Goal: Task Accomplishment & Management: Manage account settings

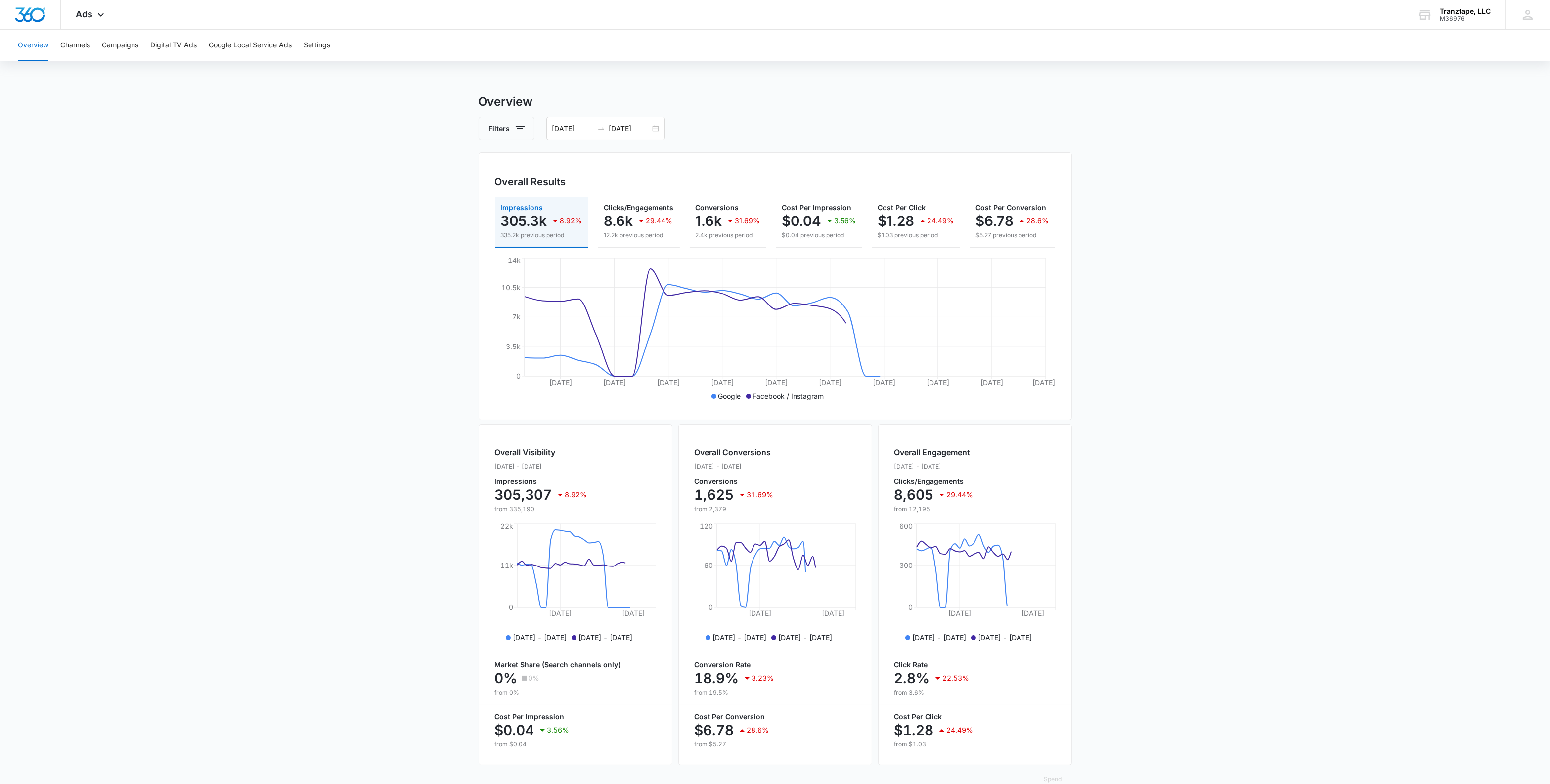
click at [391, 356] on main "Overview Filters [DATE] [DATE] Overall Results Impressions 305.3k 8.92% 335.2k …" at bounding box center [775, 448] width 1550 height 710
click at [35, 22] on div at bounding box center [30, 15] width 61 height 29
click at [1516, 33] on div "Overview Channels Campaigns Digital TV Ads Google Local Service Ads Settings" at bounding box center [775, 45] width 1526 height 31
click at [1530, 21] on icon at bounding box center [1528, 15] width 15 height 15
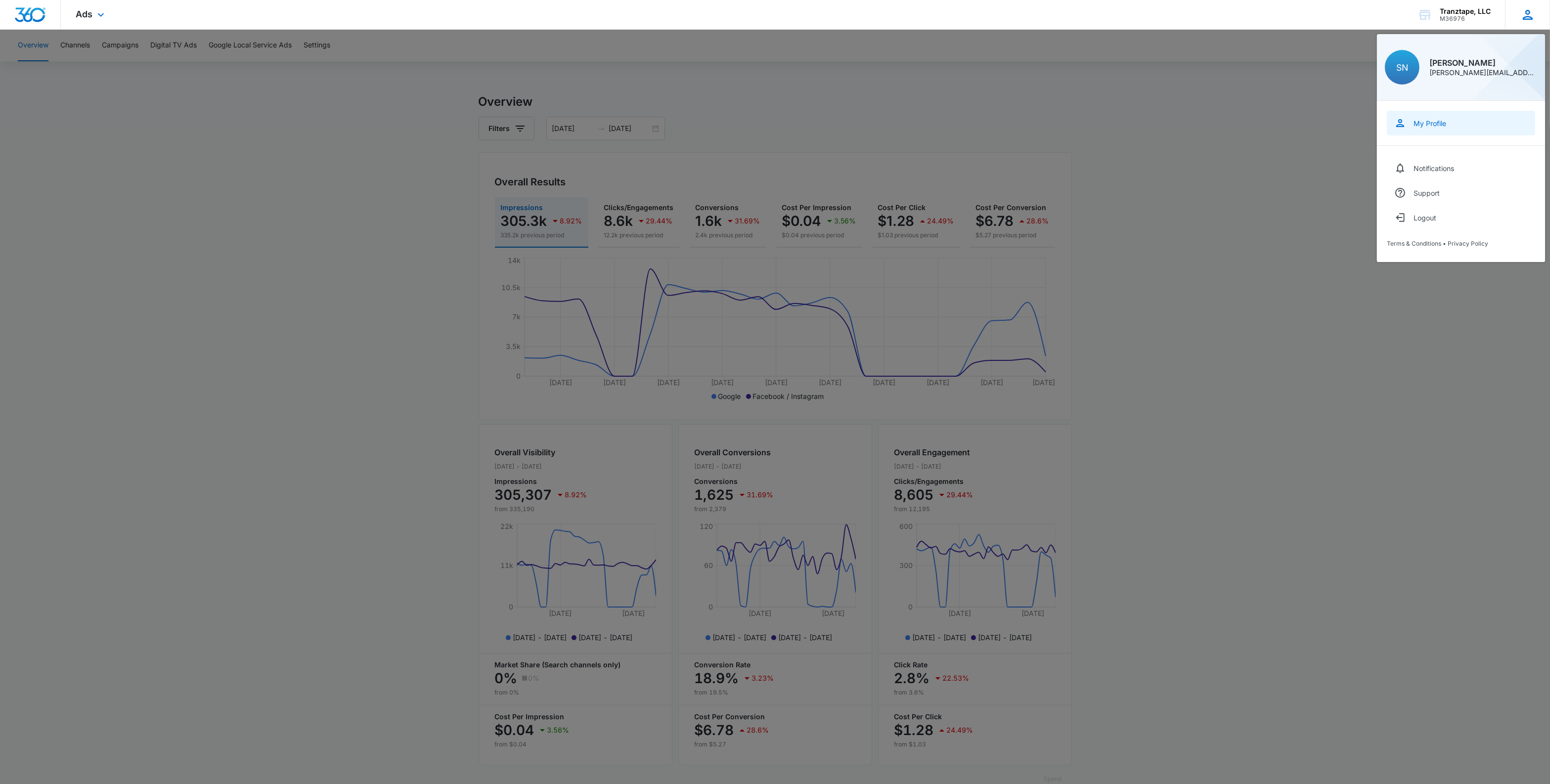
click at [1440, 120] on div "My Profile" at bounding box center [1430, 123] width 33 height 8
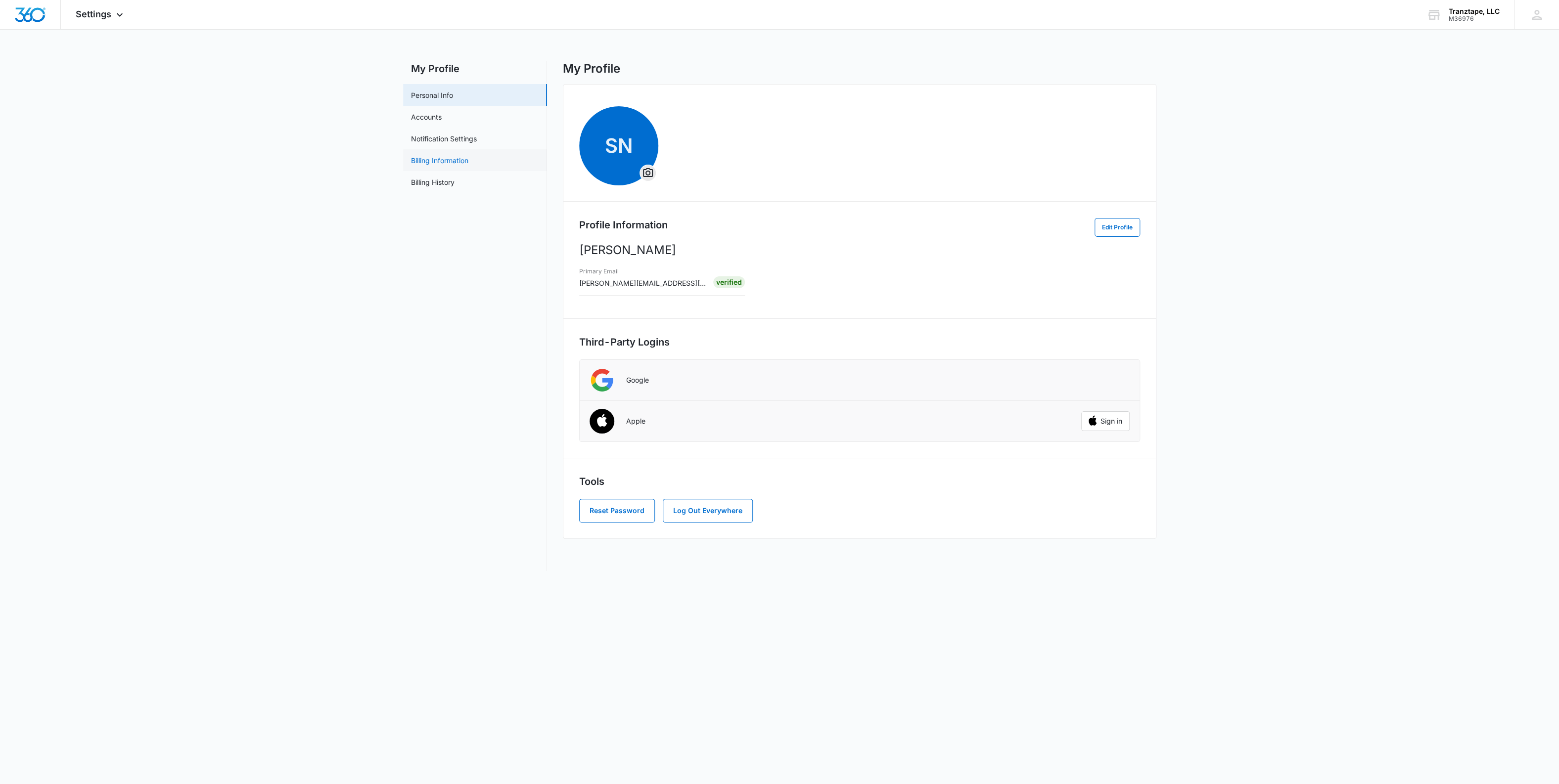
click at [453, 157] on link "Billing Information" at bounding box center [439, 160] width 57 height 10
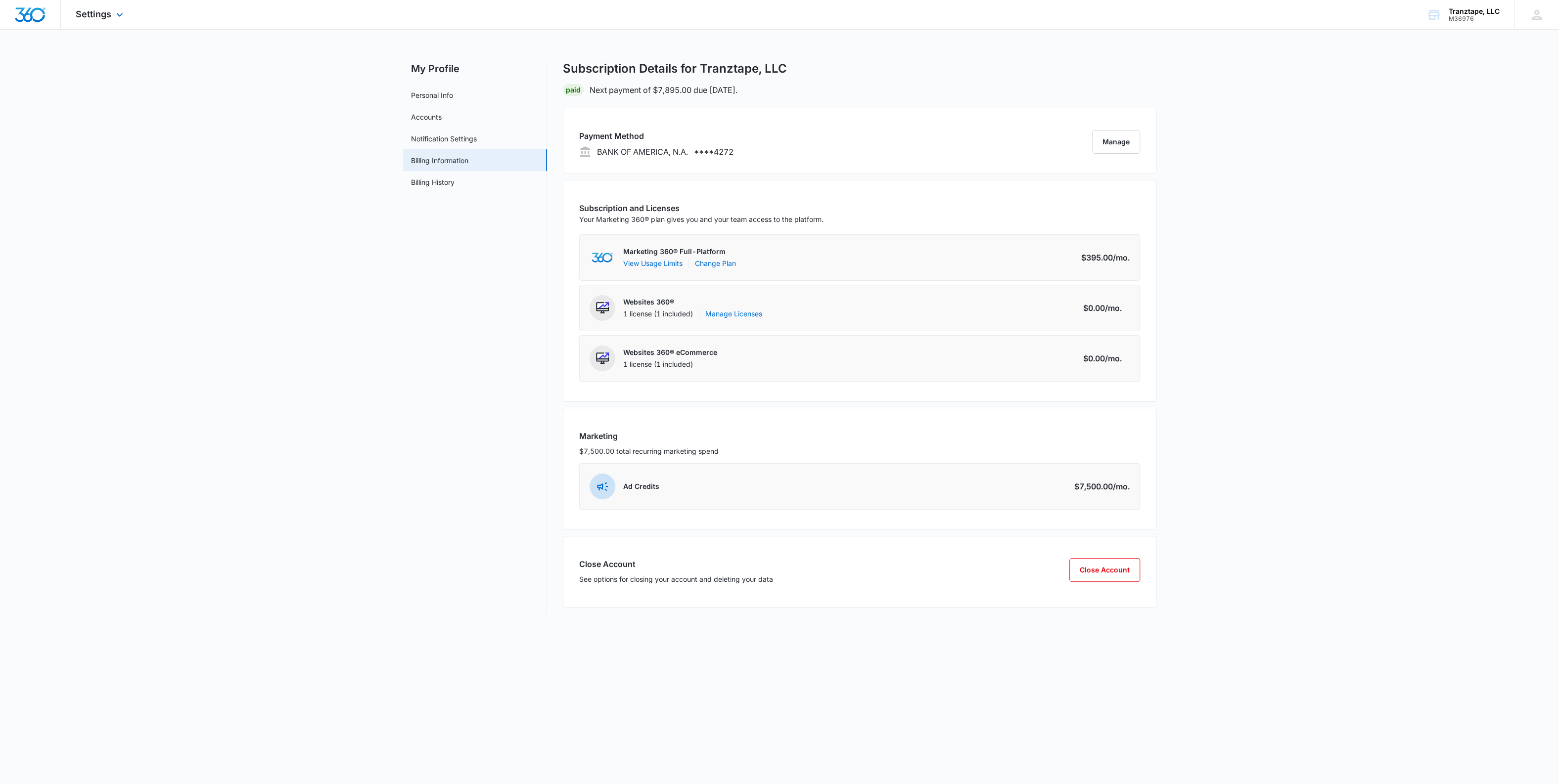
click at [29, 21] on img "Dashboard" at bounding box center [30, 15] width 31 height 15
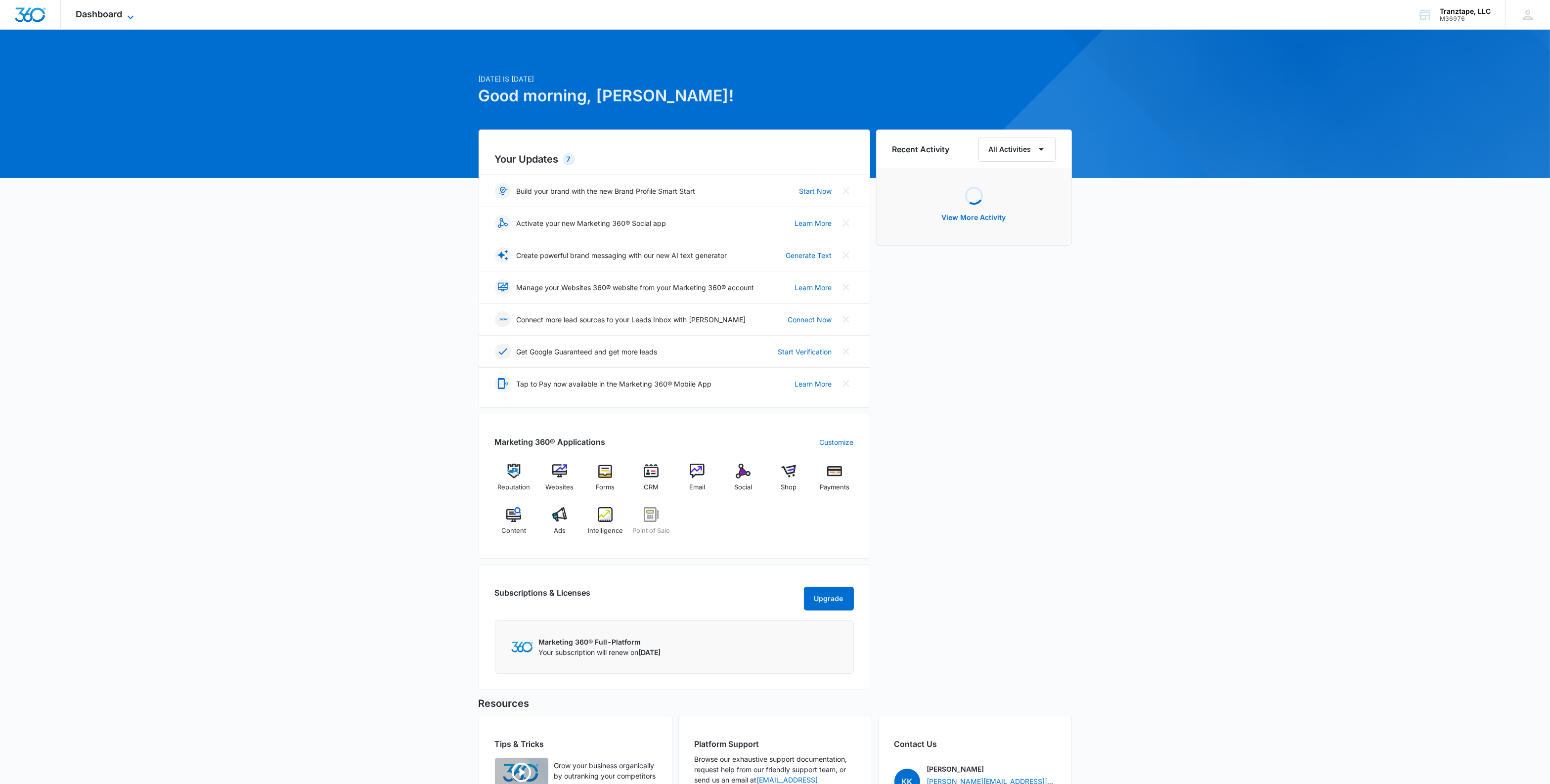
click at [105, 17] on span "Dashboard" at bounding box center [99, 14] width 47 height 10
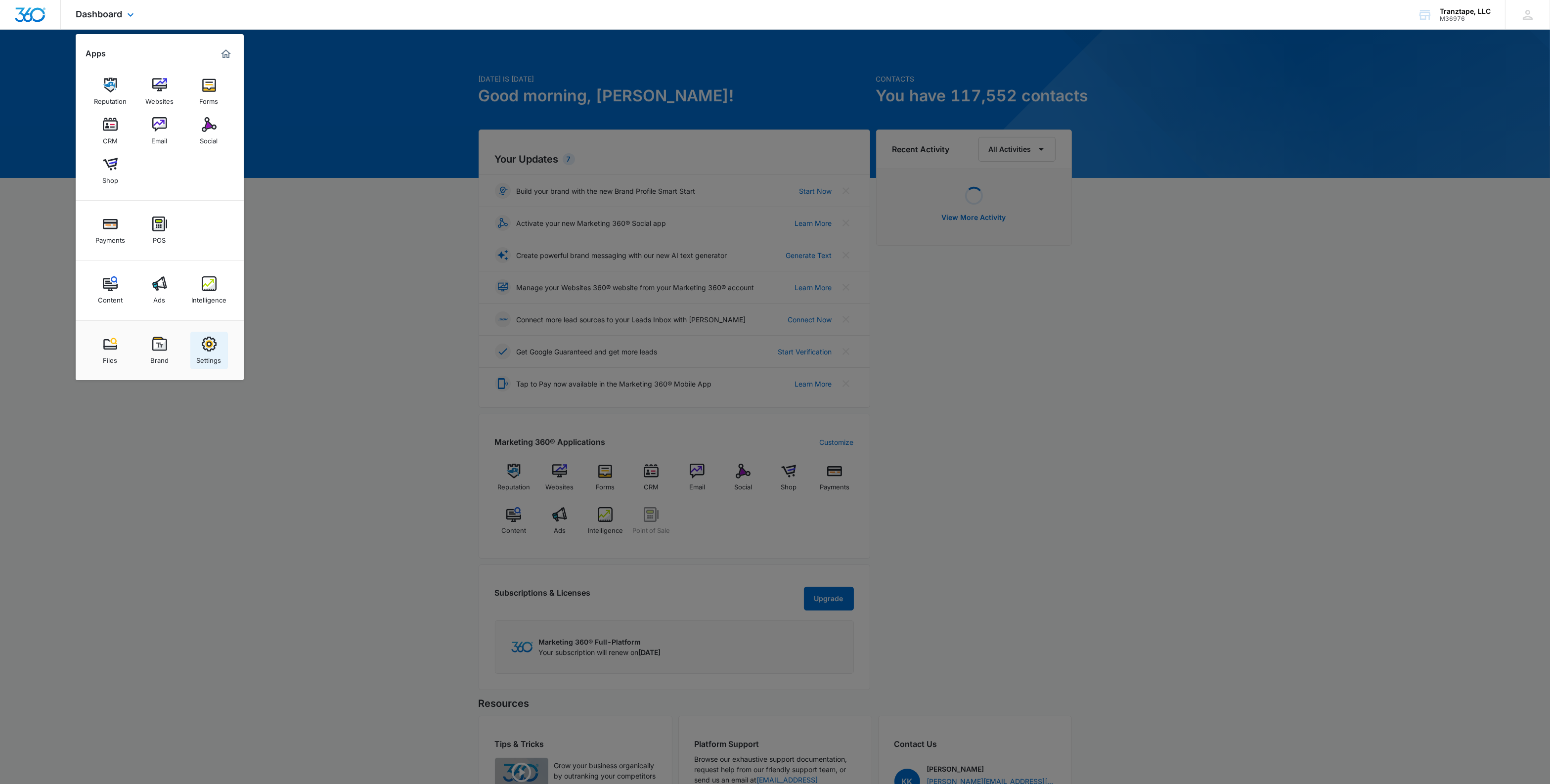
click at [214, 342] on img at bounding box center [209, 344] width 15 height 15
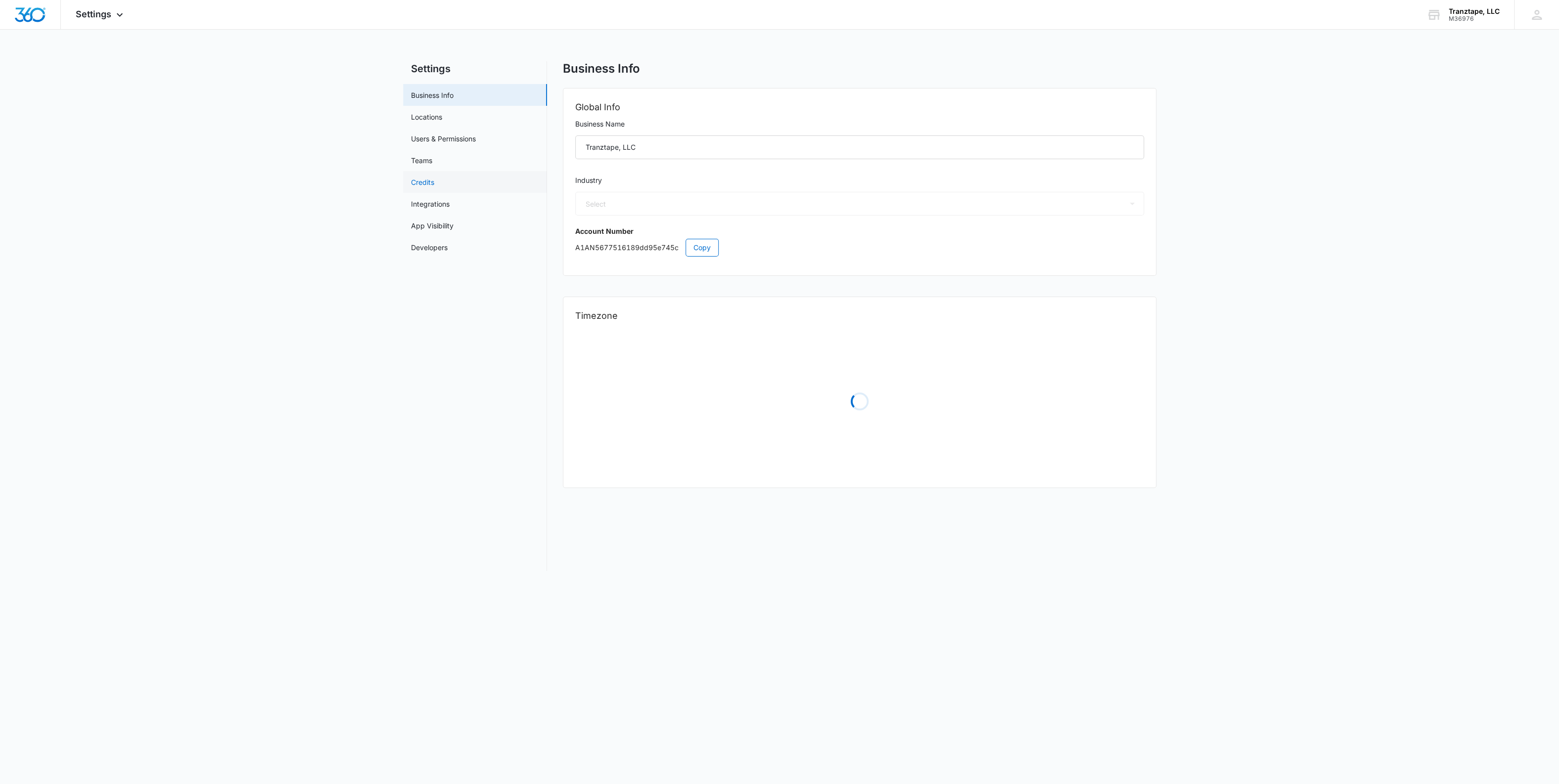
select select "45"
select select "US"
select select "America/New_York"
click at [435, 178] on link "Credits" at bounding box center [422, 182] width 23 height 10
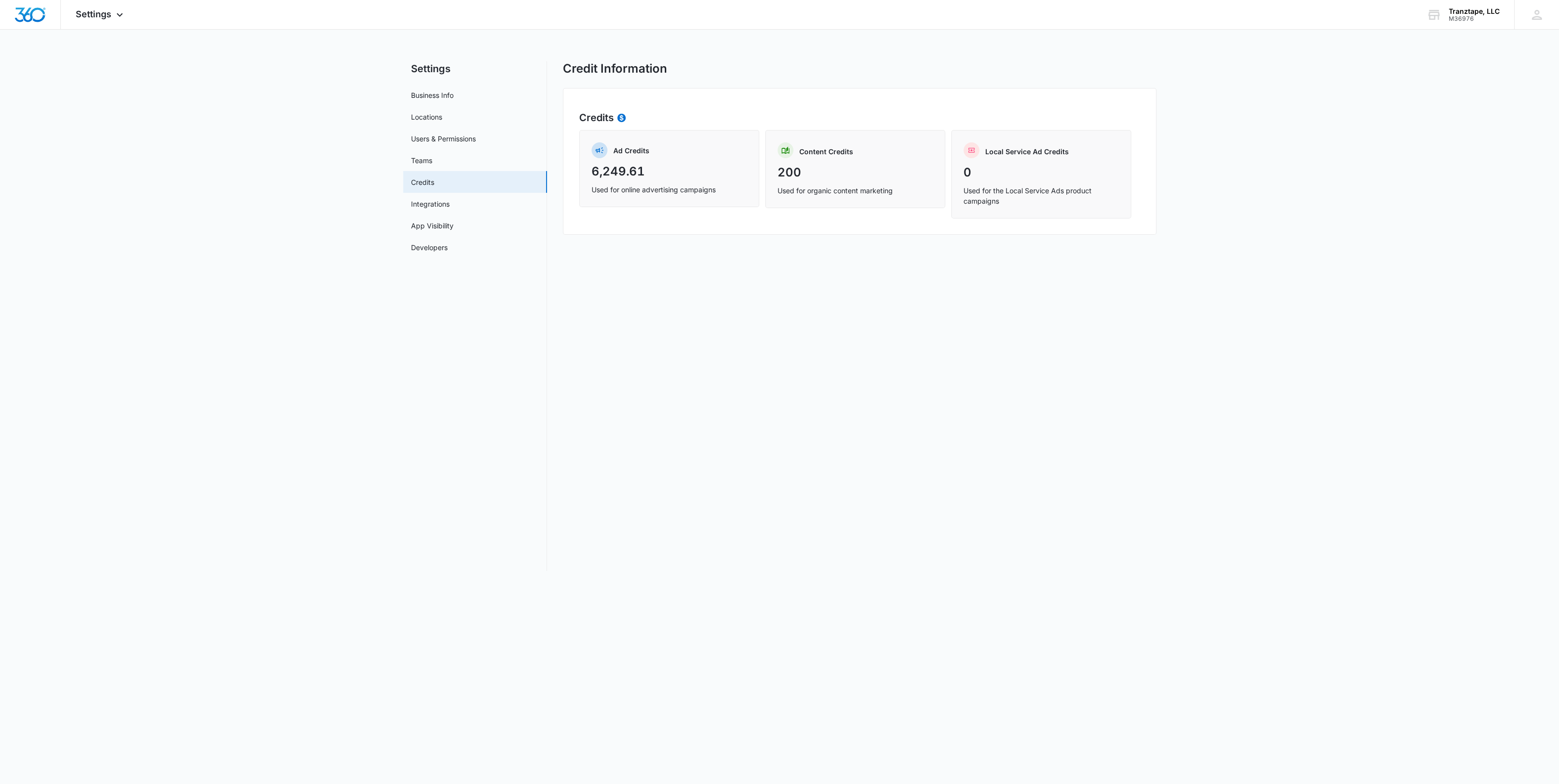
click at [1317, 206] on main "Settings Business Info Locations Users & Permissions Teams Credits Integrations…" at bounding box center [780, 322] width 1559 height 521
